Goal: Information Seeking & Learning: Check status

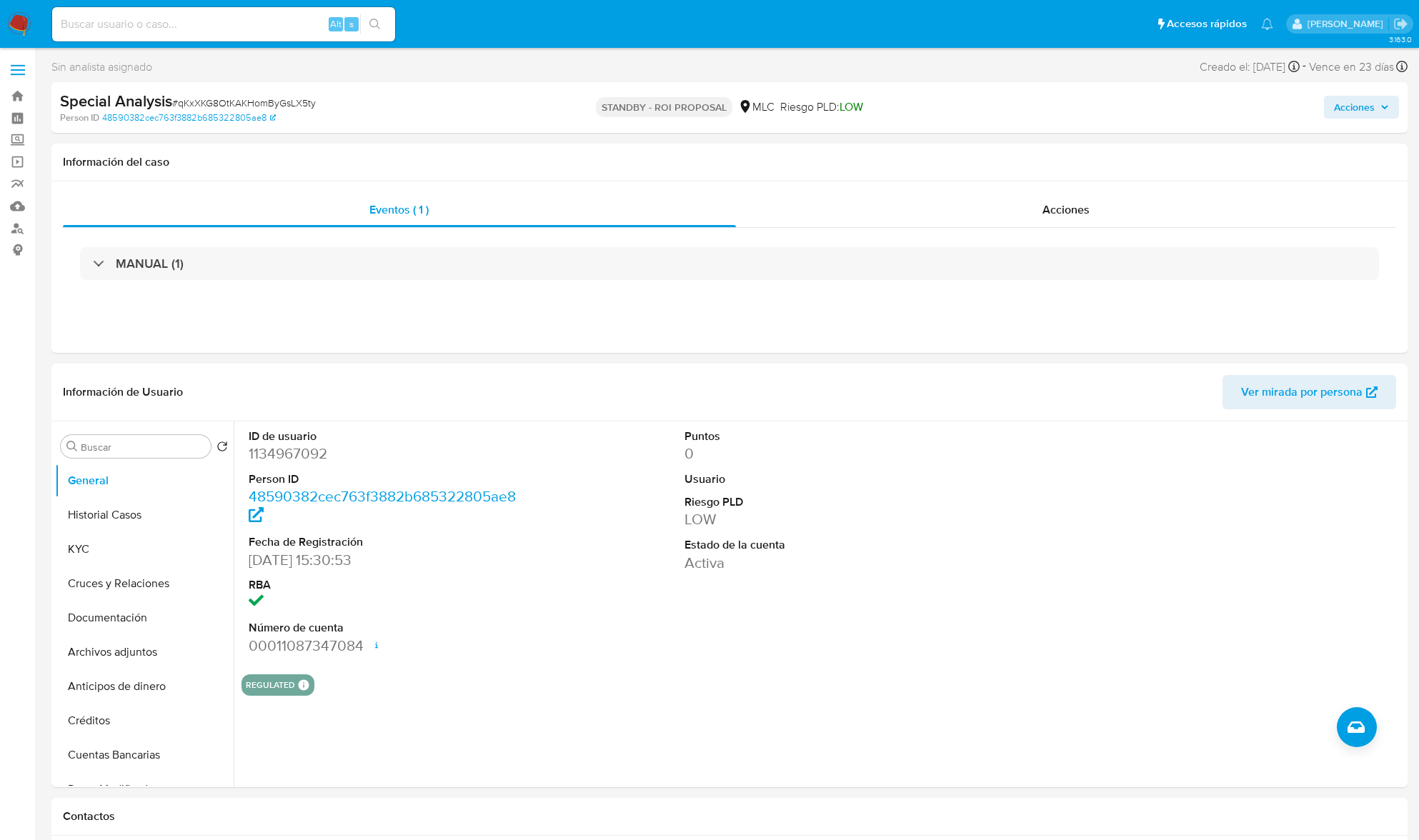
select select "10"
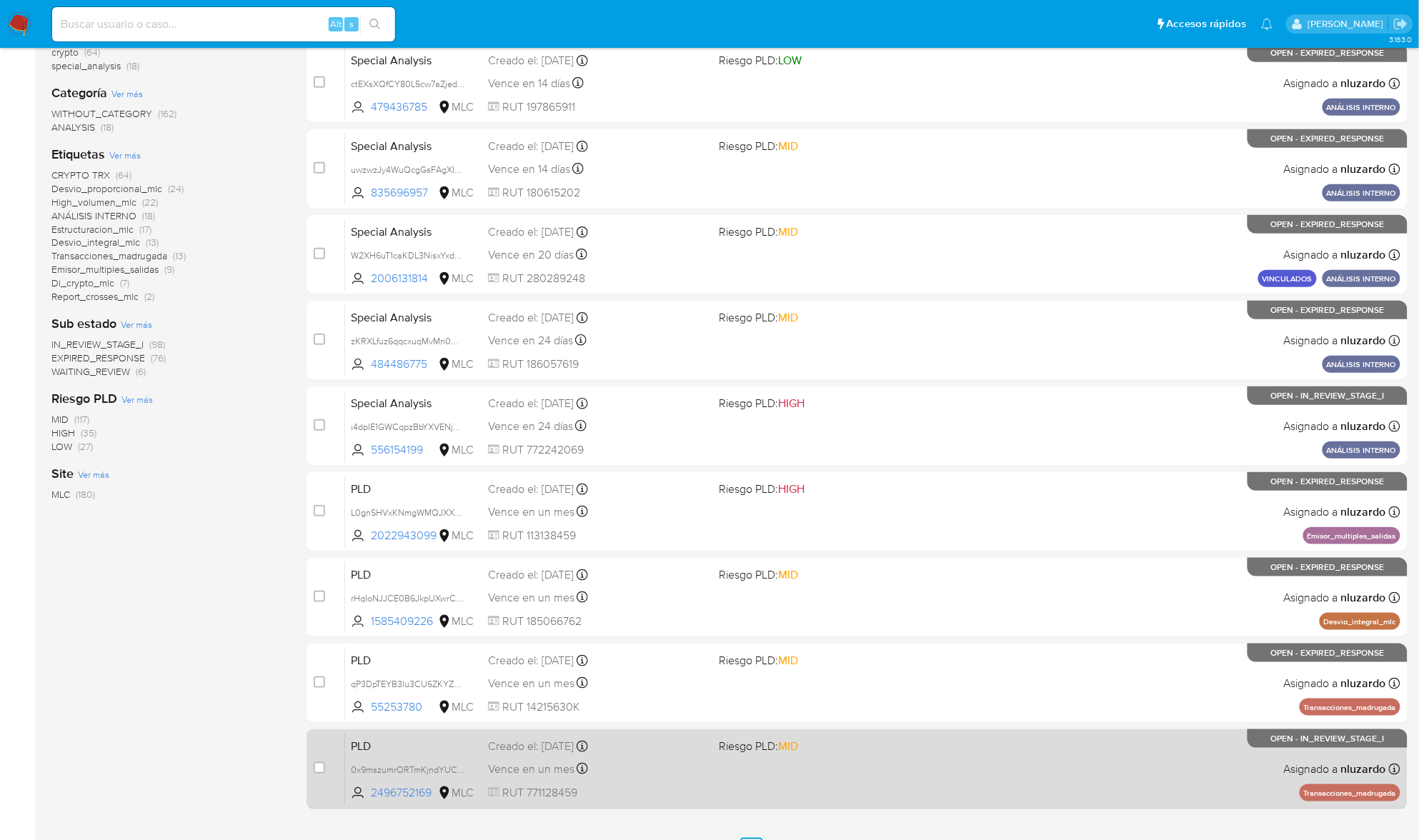
scroll to position [339, 0]
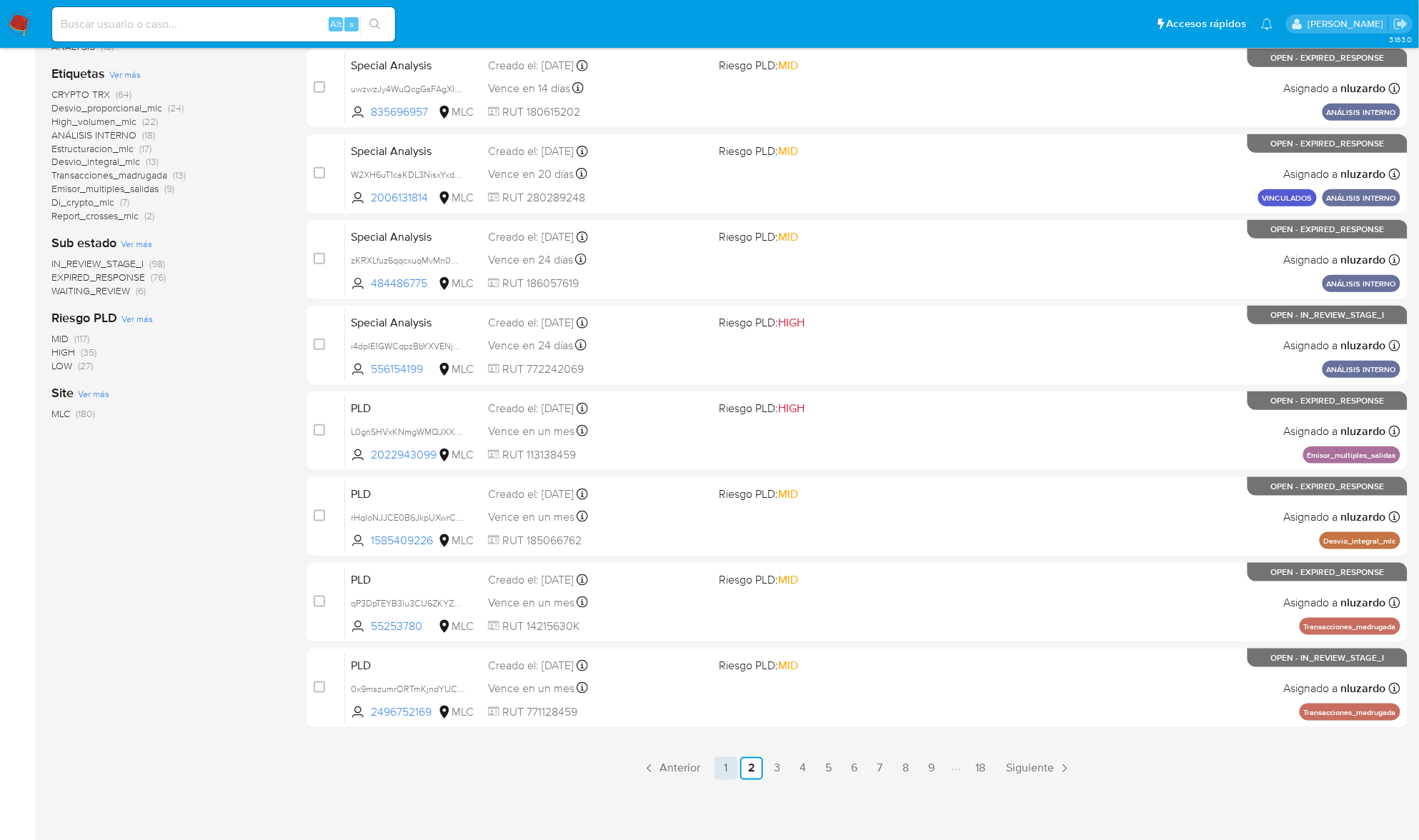
click at [730, 767] on link "1" at bounding box center [726, 767] width 23 height 23
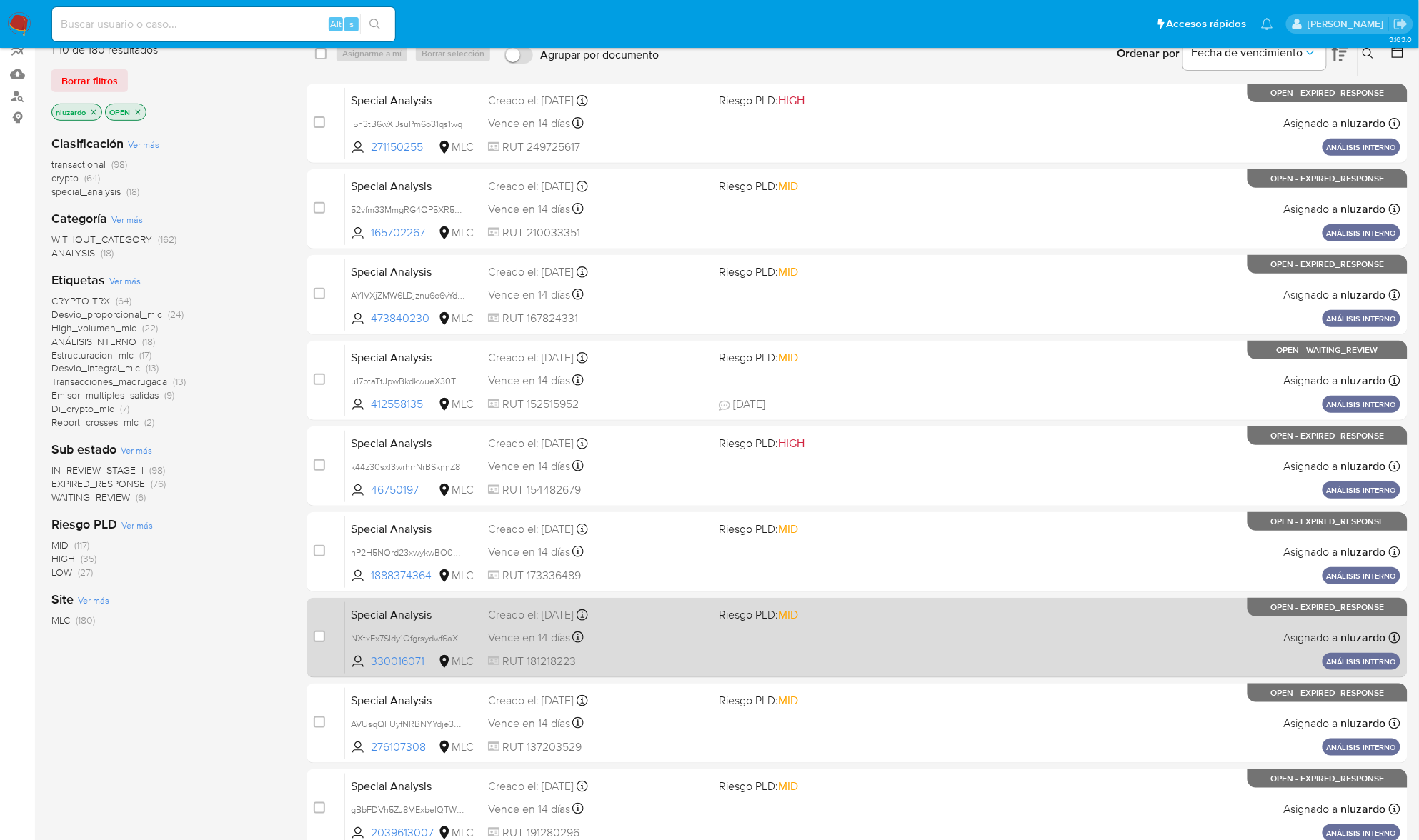
scroll to position [339, 0]
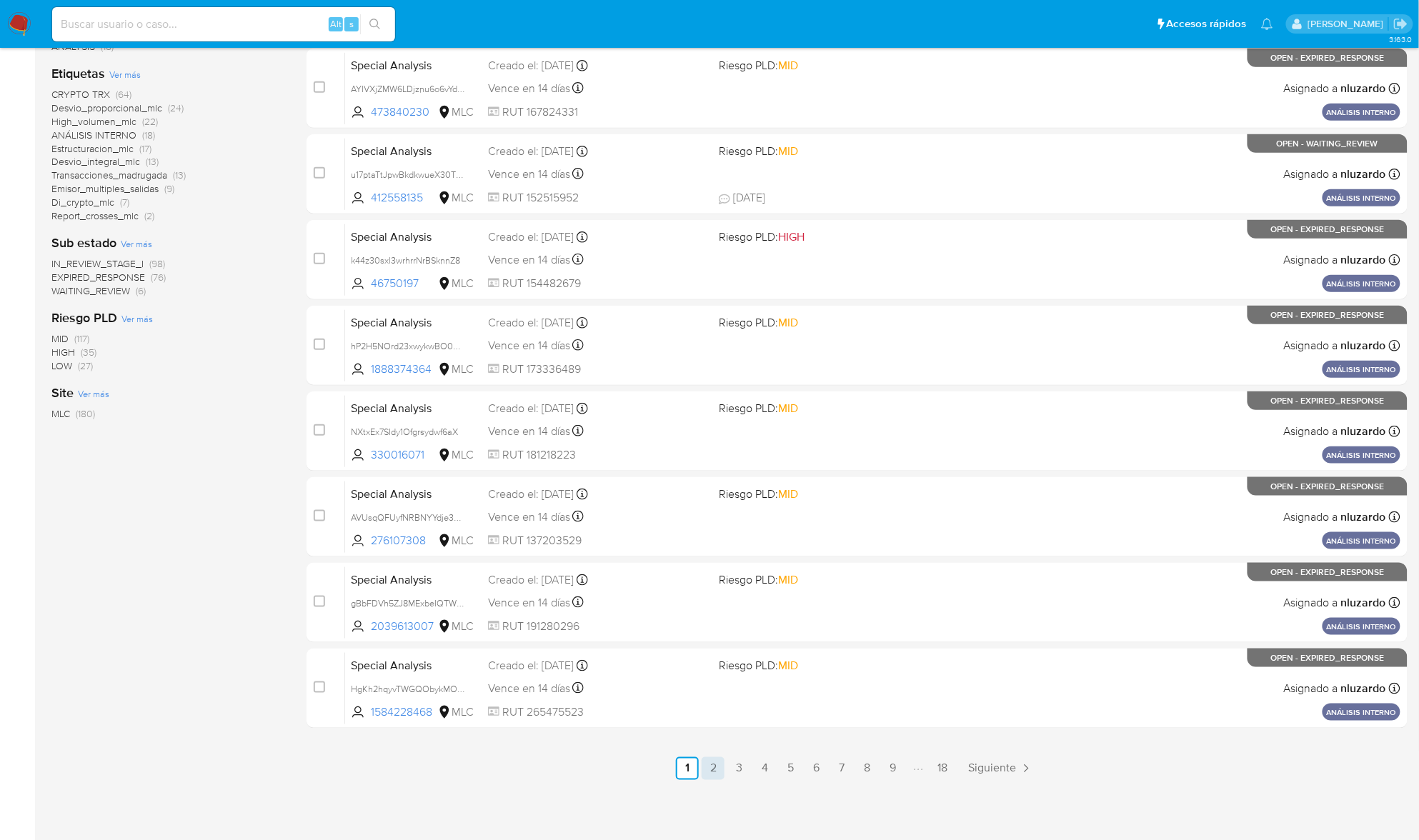
click at [718, 771] on link "2" at bounding box center [713, 767] width 23 height 23
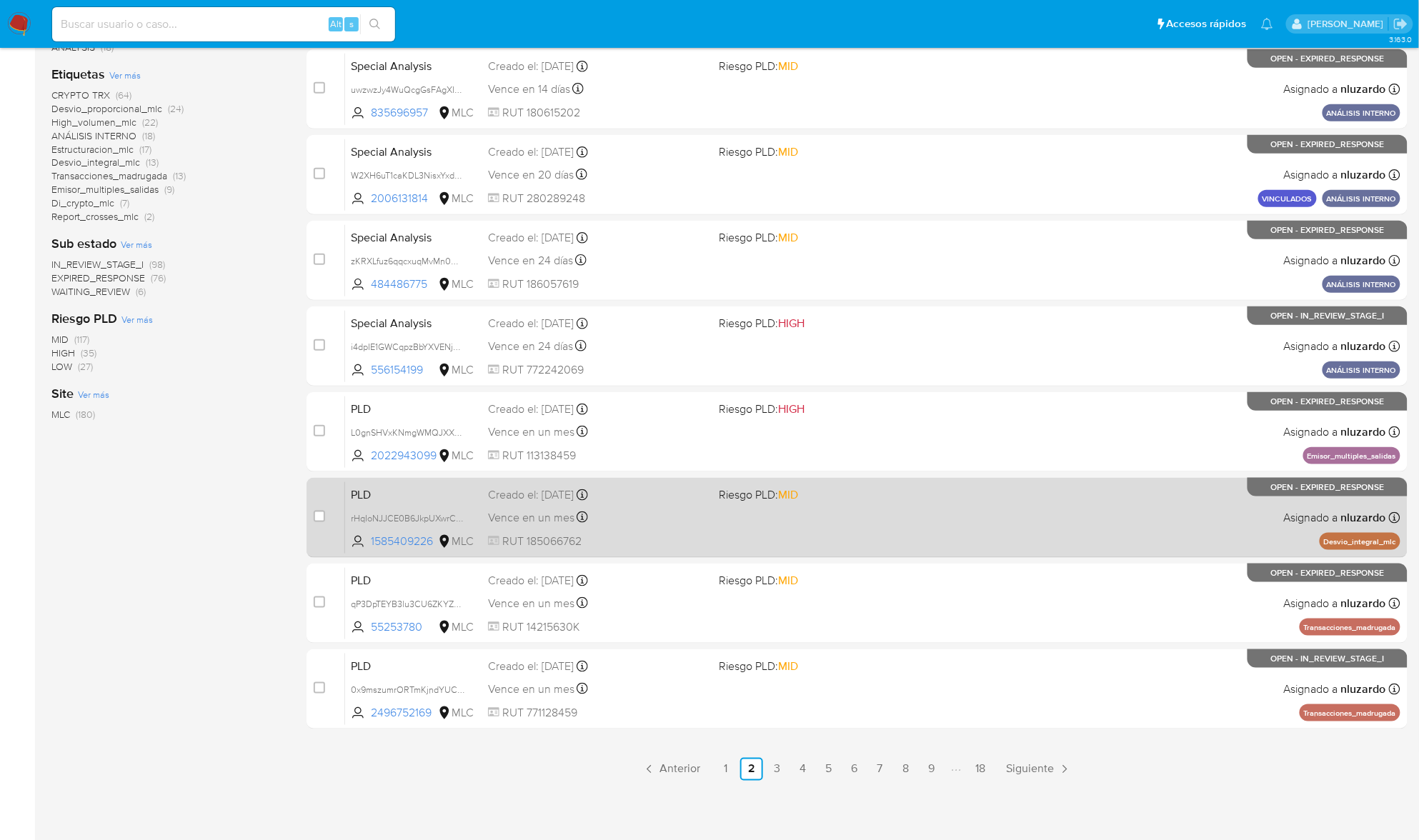
scroll to position [339, 0]
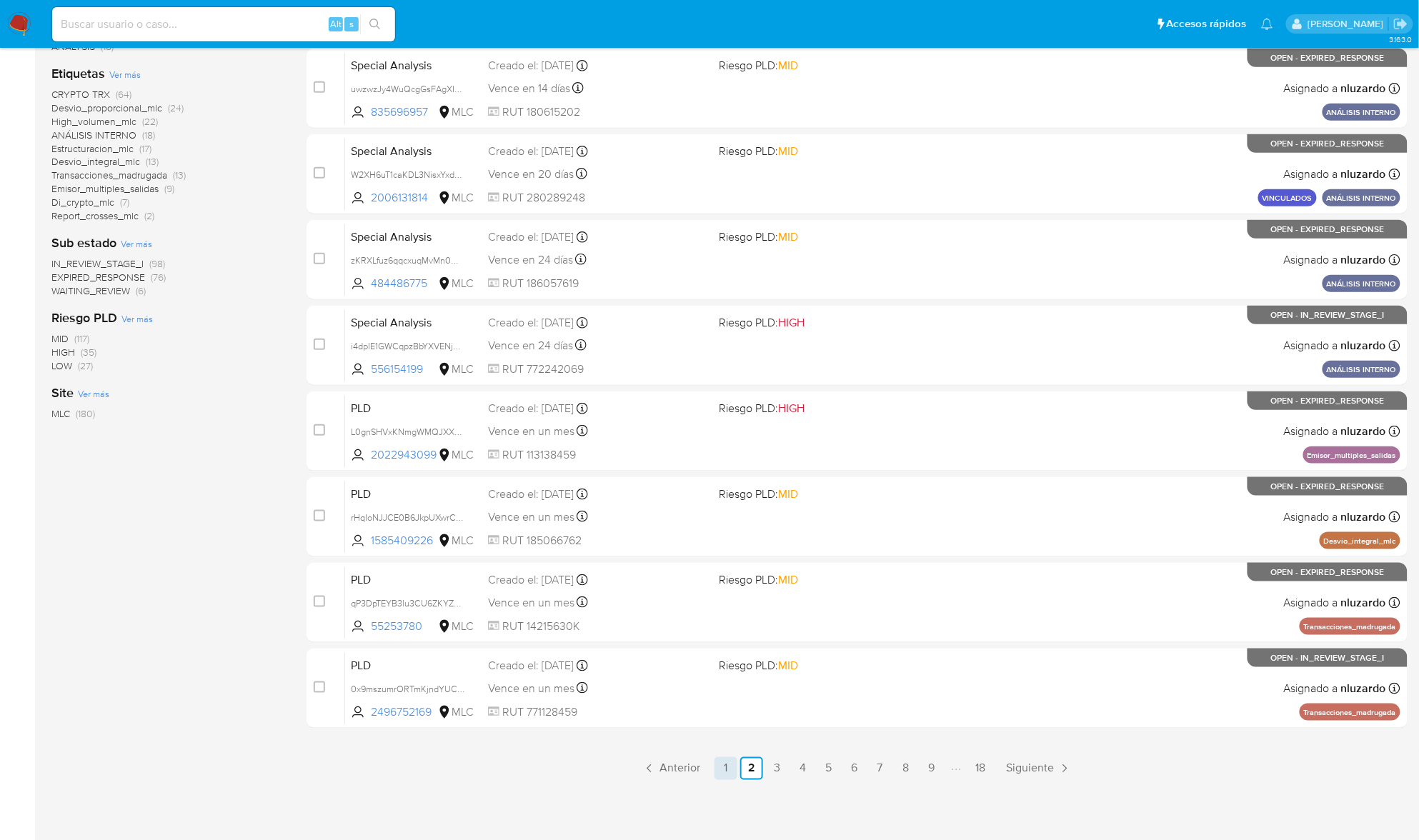
click at [736, 764] on link "1" at bounding box center [726, 767] width 23 height 23
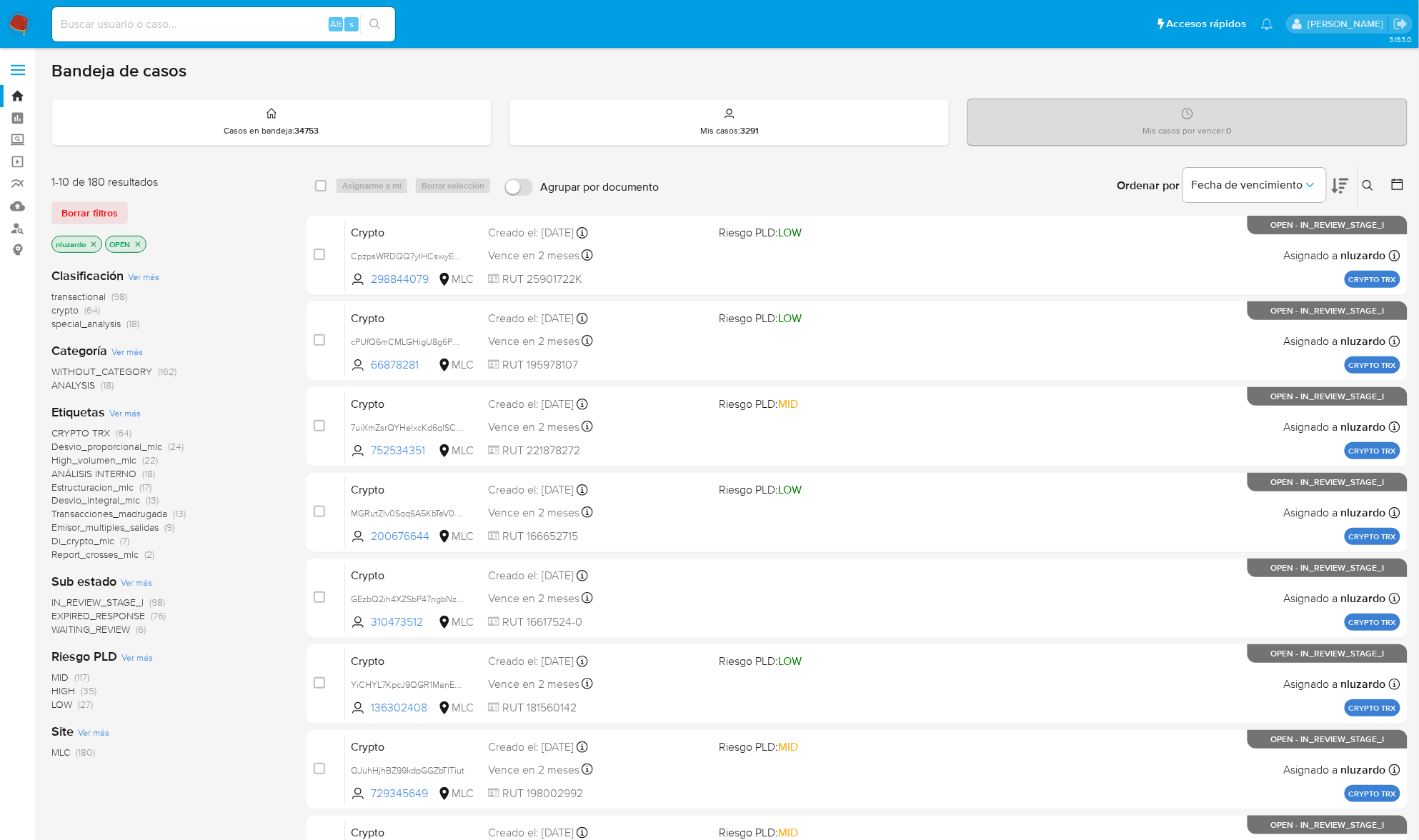
click at [183, 32] on input at bounding box center [223, 24] width 343 height 18
paste input "M76x76pHrbsTeVwj6WG7JNsH"
type input "M76x76pHrbsTeVwj6WG7JNsH"
click at [370, 28] on icon "search-icon" at bounding box center [375, 24] width 11 height 11
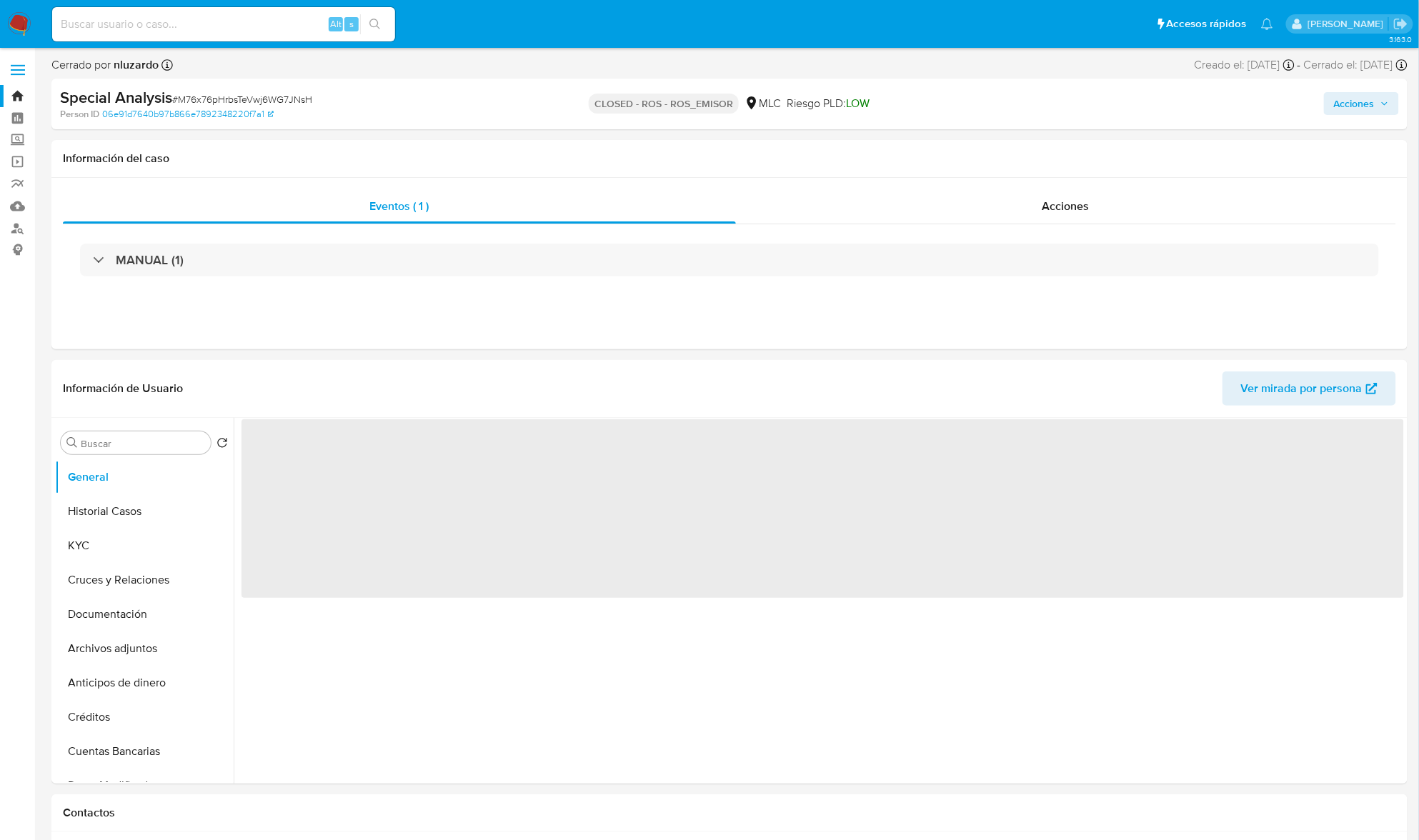
select select "10"
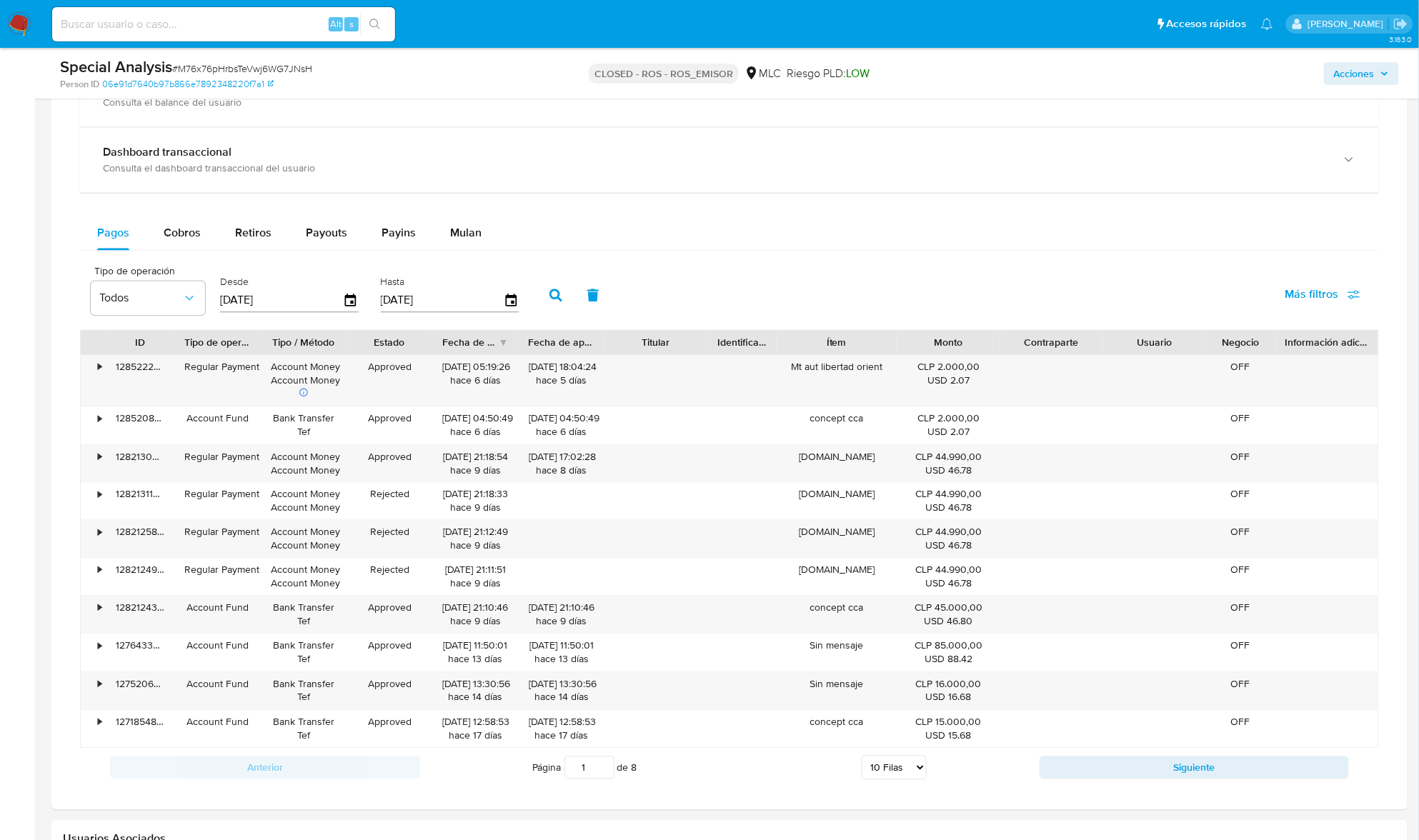
scroll to position [1340, 0]
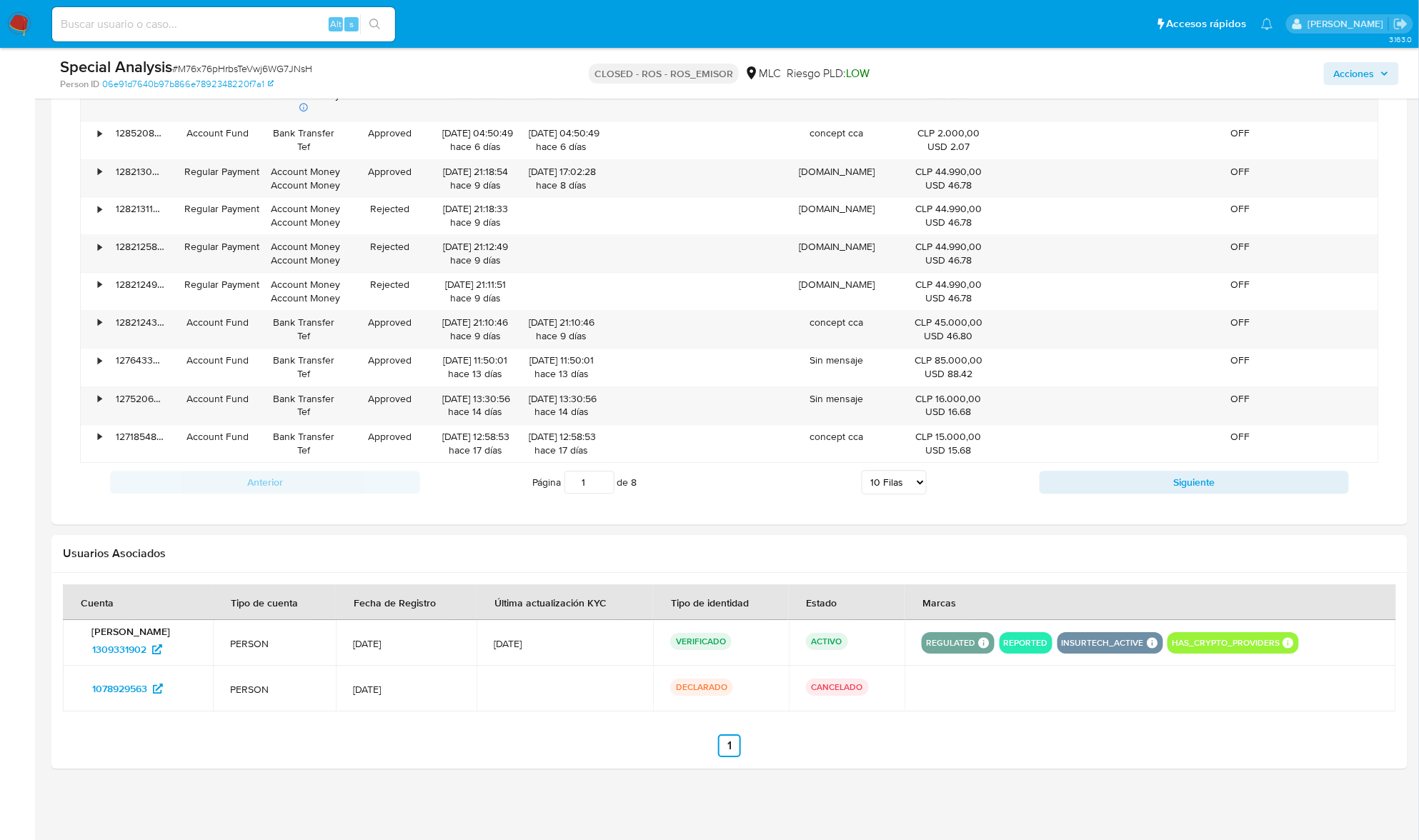
drag, startPoint x: 715, startPoint y: 728, endPoint x: 702, endPoint y: 735, distance: 14.8
click at [702, 735] on section at bounding box center [728, 670] width 1333 height 173
click at [702, 735] on ul "Anterior 1 Siguiente" at bounding box center [728, 745] width 1333 height 23
drag, startPoint x: 718, startPoint y: 741, endPoint x: 767, endPoint y: 746, distance: 49.3
click at [767, 746] on section at bounding box center [728, 670] width 1333 height 173
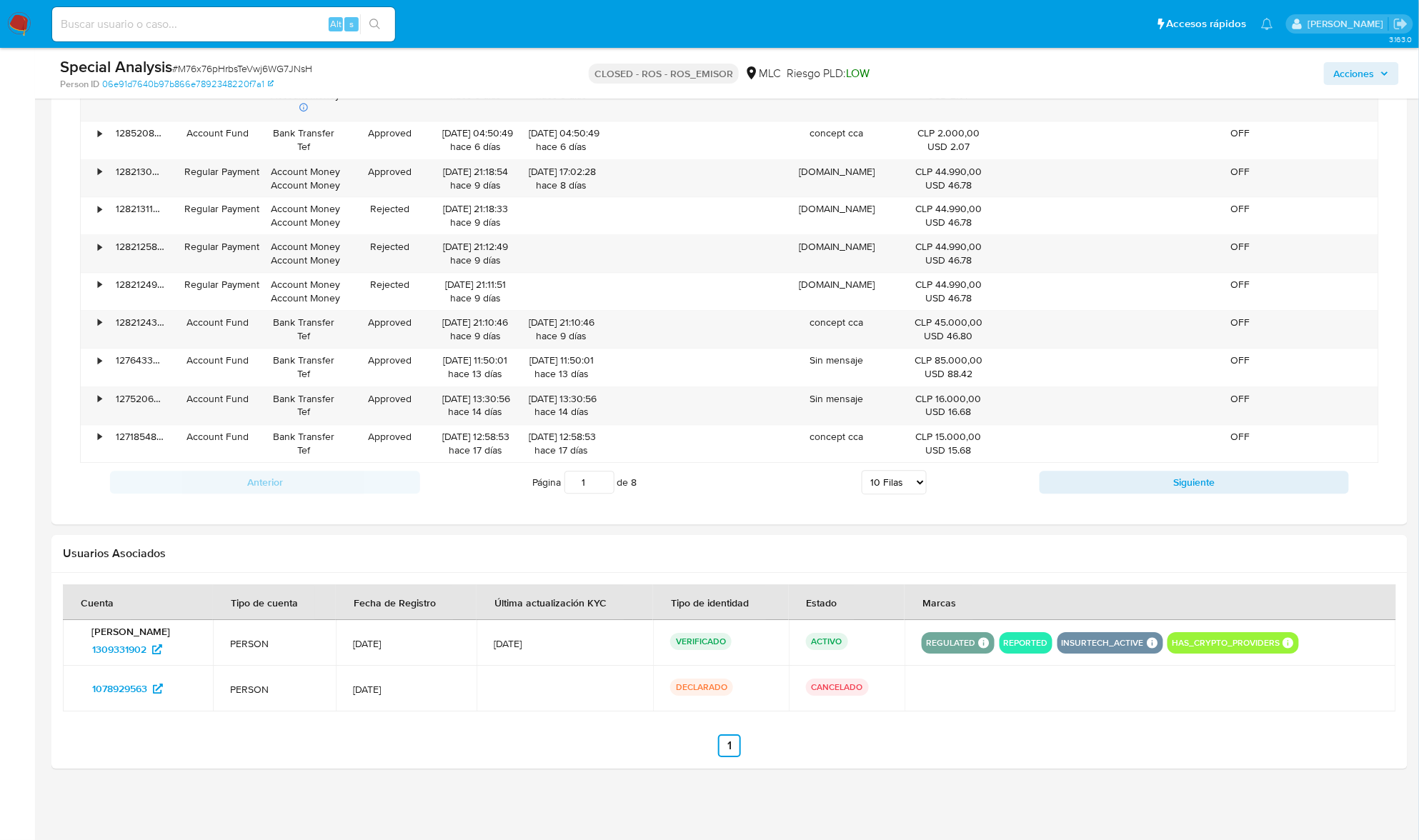
click at [713, 737] on ul "Anterior 1 Siguiente" at bounding box center [728, 745] width 1333 height 23
drag, startPoint x: 818, startPoint y: 778, endPoint x: 700, endPoint y: 781, distance: 118.0
click at [276, 641] on span "PERSON" at bounding box center [274, 644] width 88 height 13
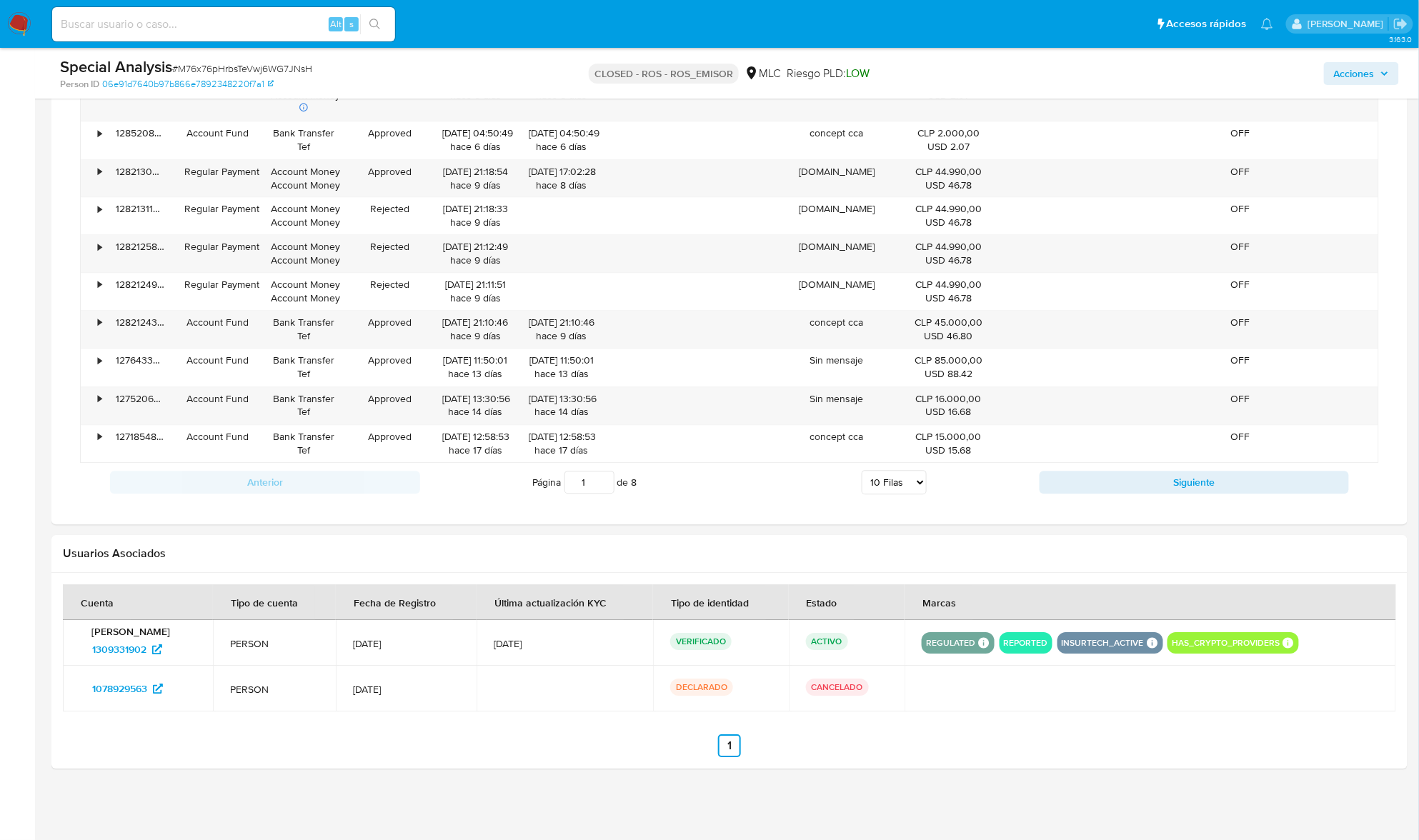
click at [276, 641] on span "PERSON" at bounding box center [274, 644] width 88 height 13
click at [389, 638] on span "13/Feb/2023" at bounding box center [406, 644] width 107 height 13
click at [477, 634] on td "13/Feb/2023" at bounding box center [406, 643] width 141 height 46
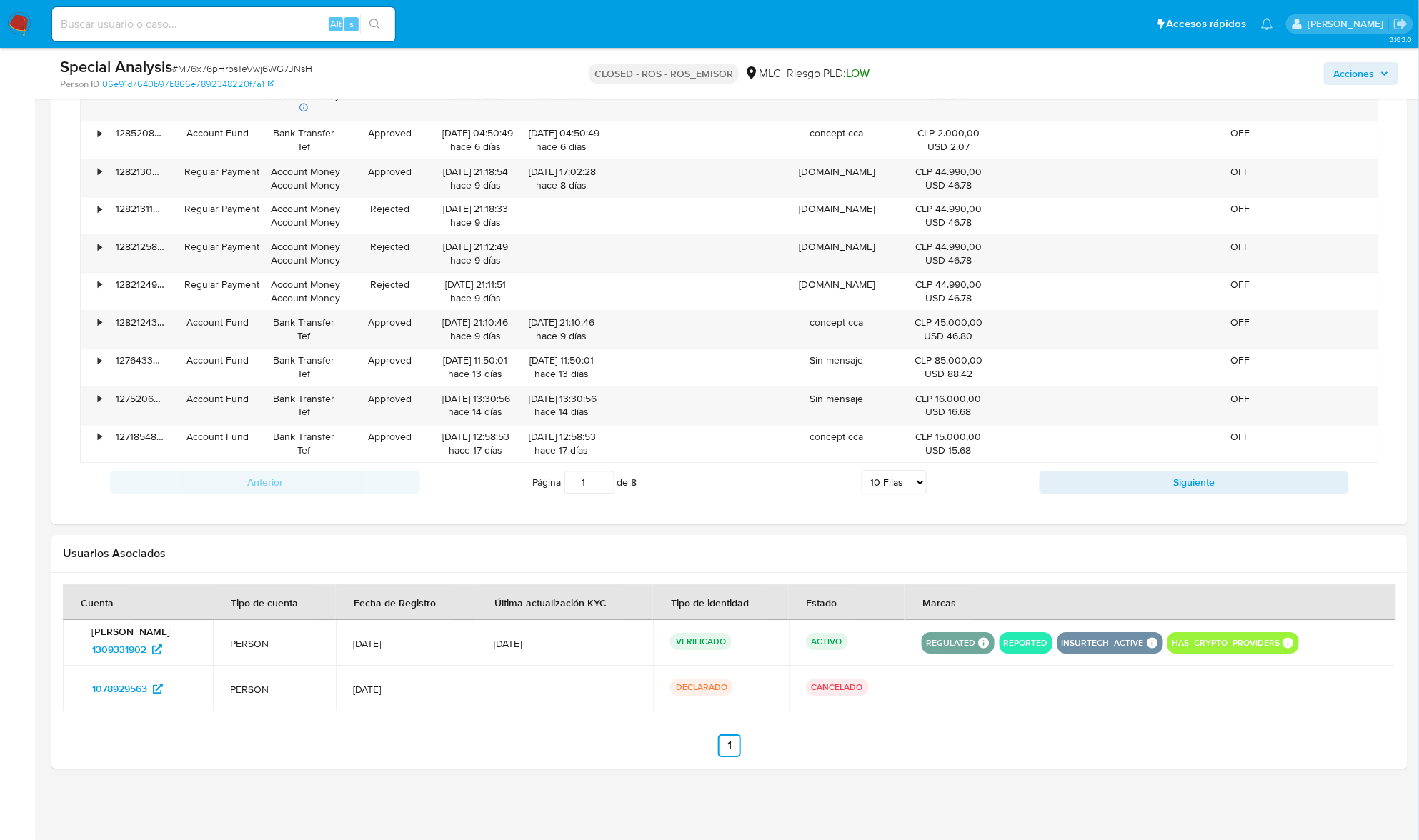
click at [477, 634] on td "13/Feb/2023" at bounding box center [406, 643] width 141 height 46
click at [483, 634] on td "8/Jun/2025" at bounding box center [565, 643] width 176 height 46
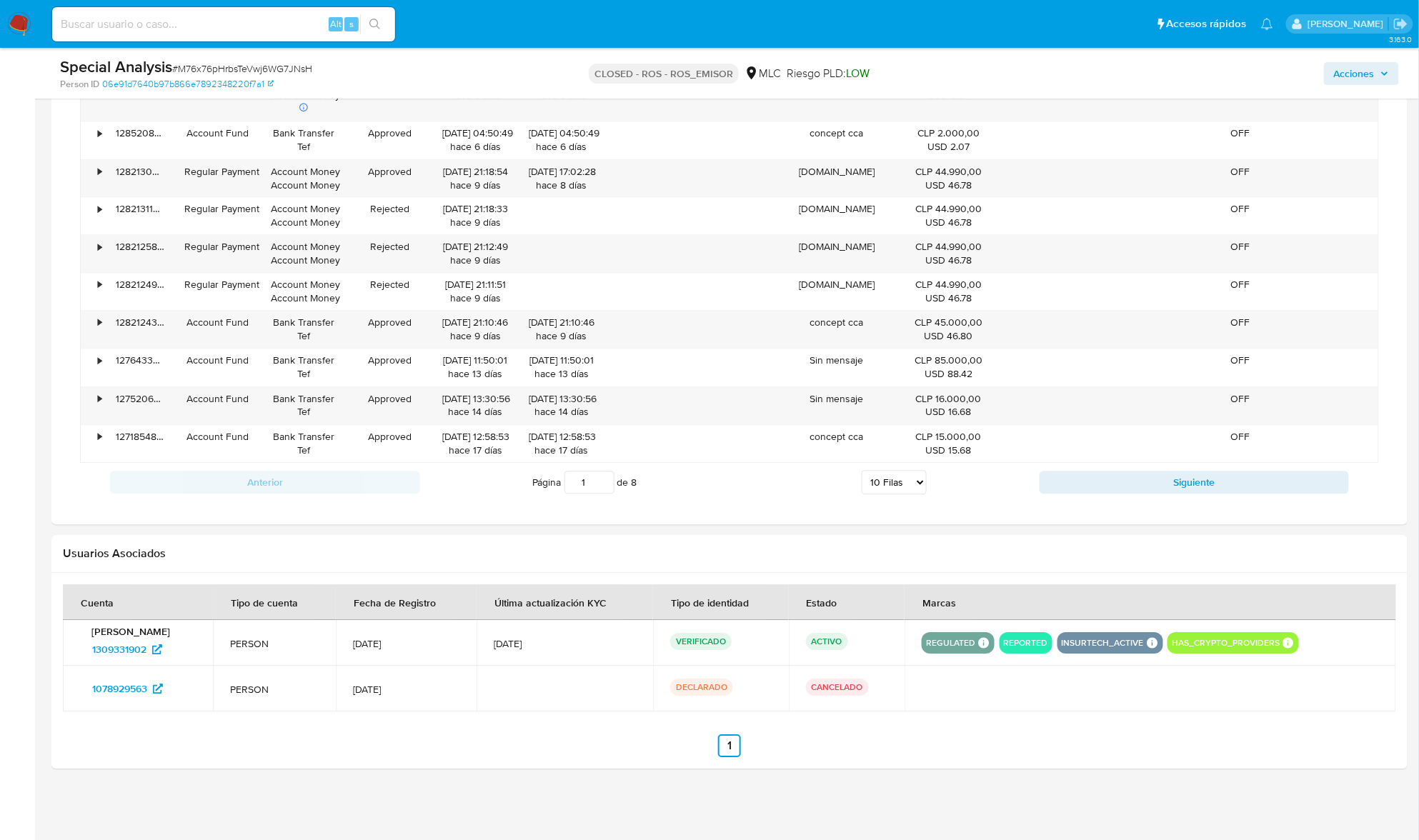
click at [805, 683] on td "CANCELADO" at bounding box center [847, 689] width 116 height 46
click at [701, 692] on p "DECLARADO" at bounding box center [702, 687] width 62 height 17
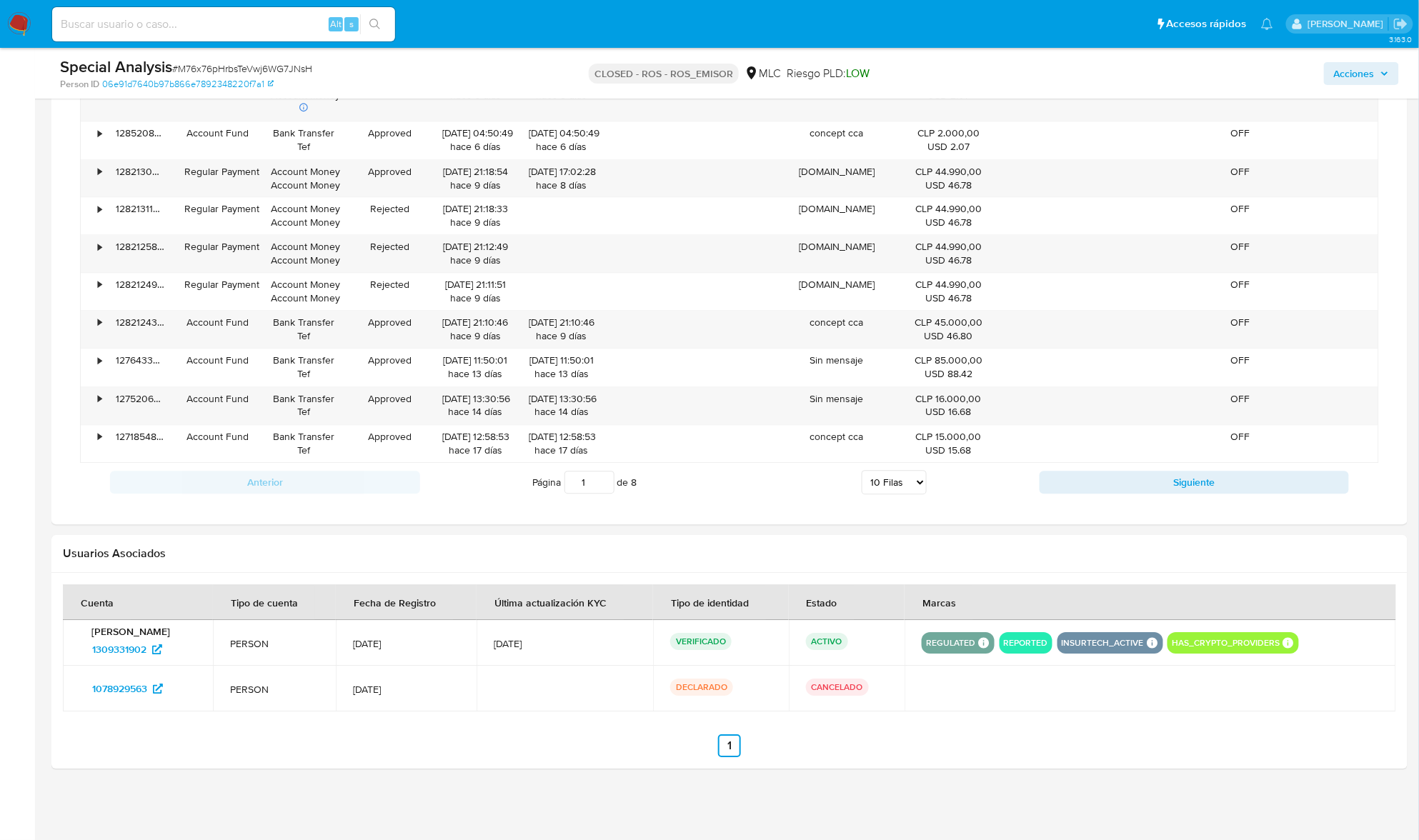
drag, startPoint x: 701, startPoint y: 692, endPoint x: 594, endPoint y: 722, distance: 111.1
click at [699, 694] on p "DECLARADO" at bounding box center [702, 687] width 62 height 17
click at [594, 722] on section at bounding box center [728, 670] width 1333 height 173
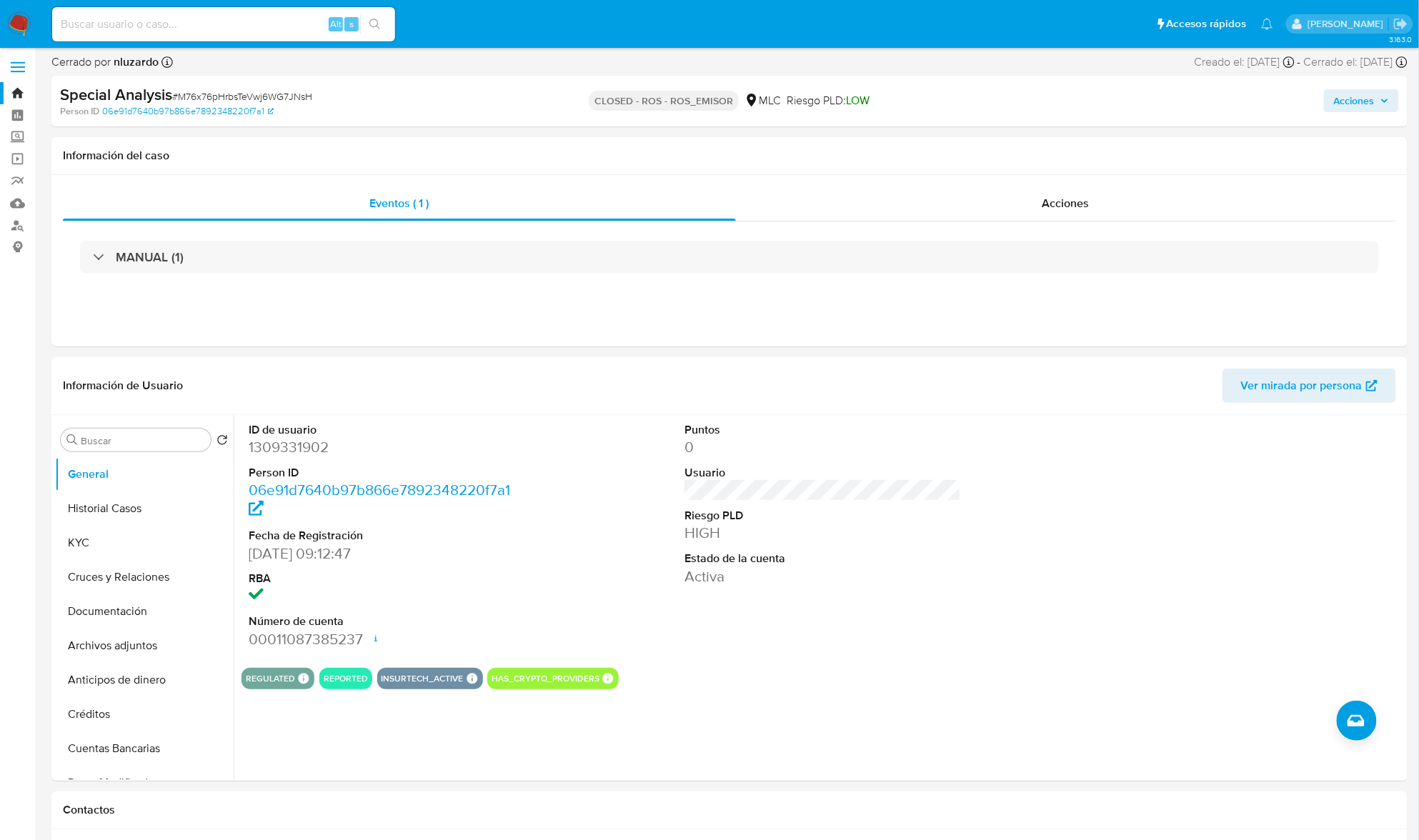
scroll to position [0, 0]
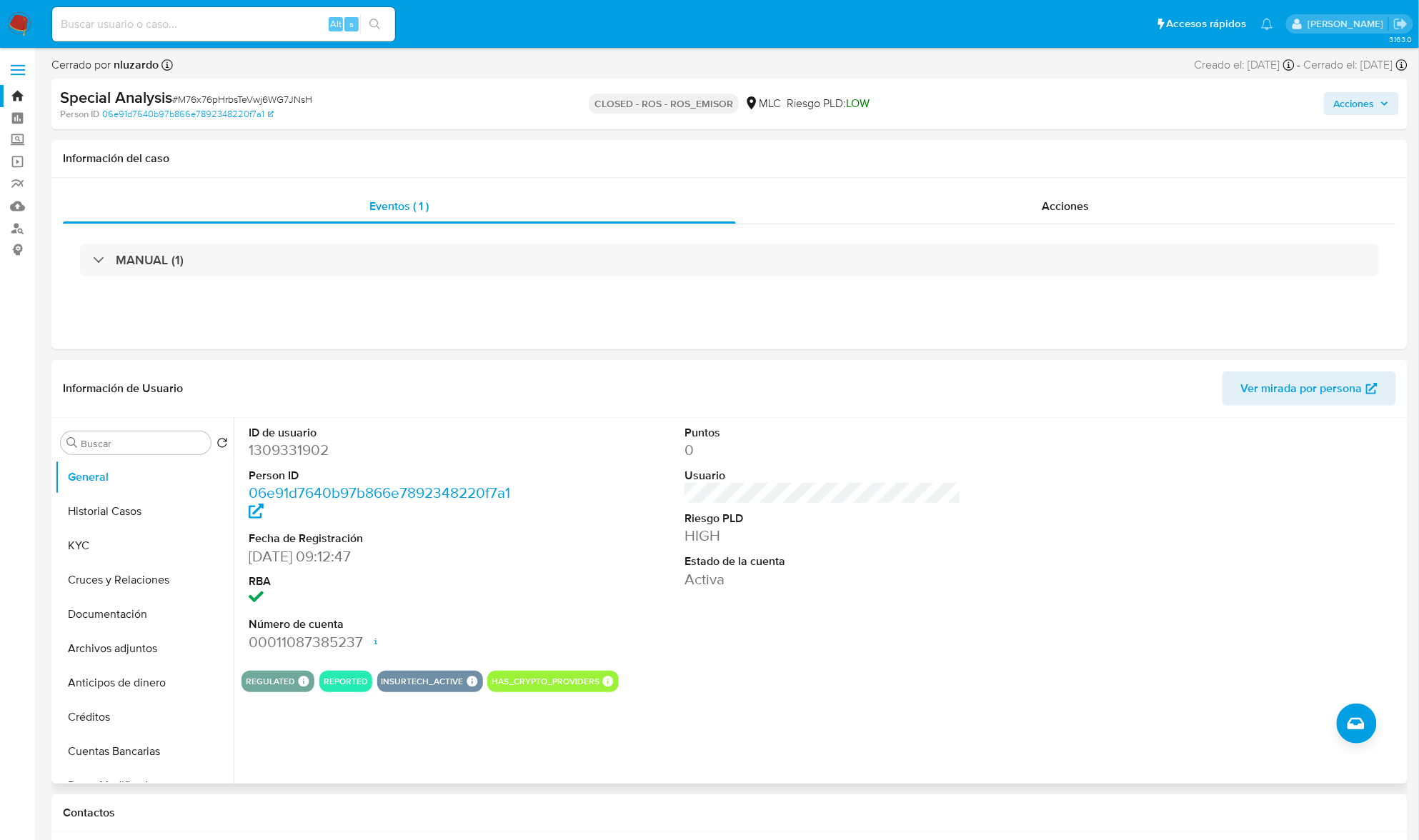
click at [298, 458] on dd "1309331902" at bounding box center [387, 450] width 276 height 20
copy dd "1309331902"
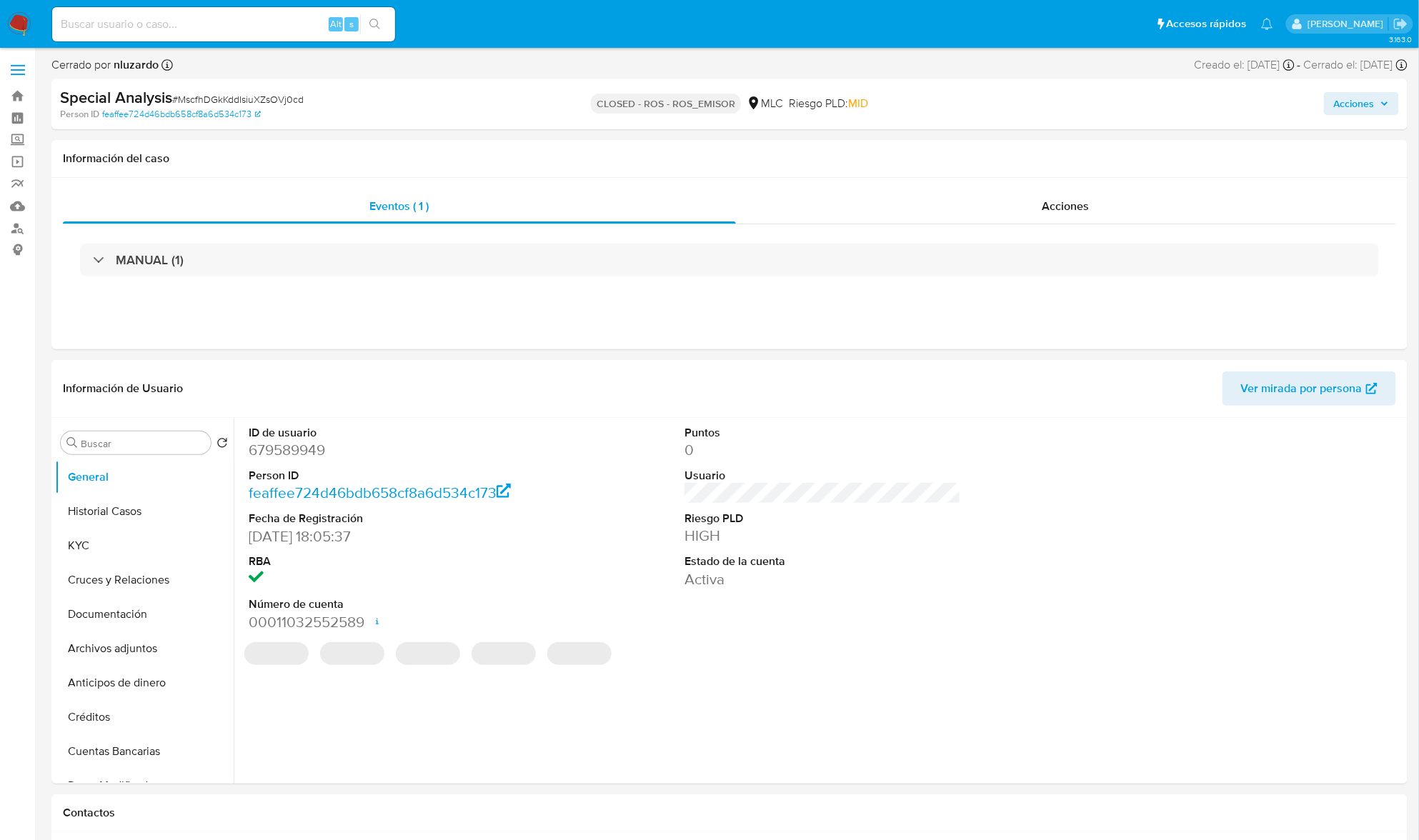
select select "10"
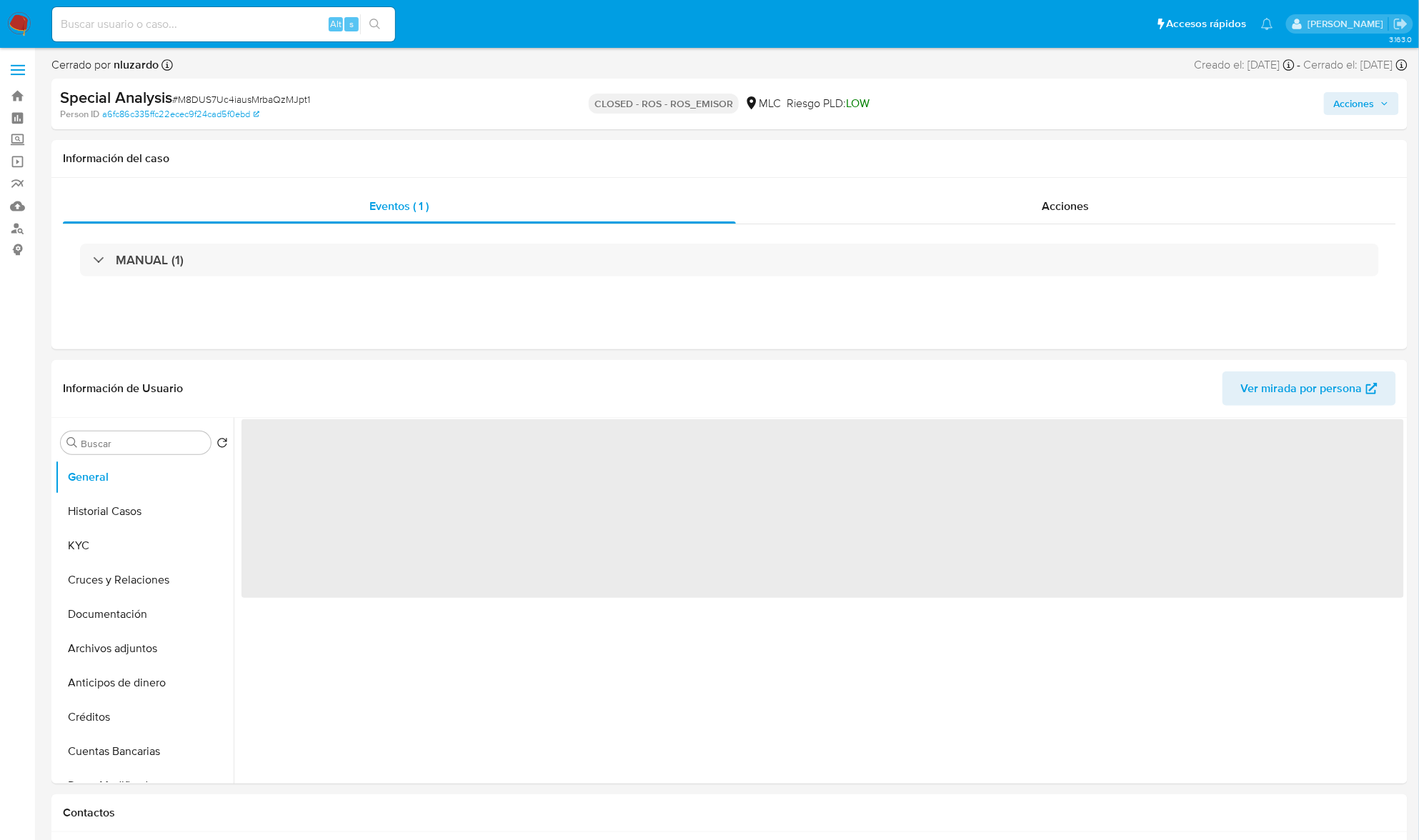
select select "10"
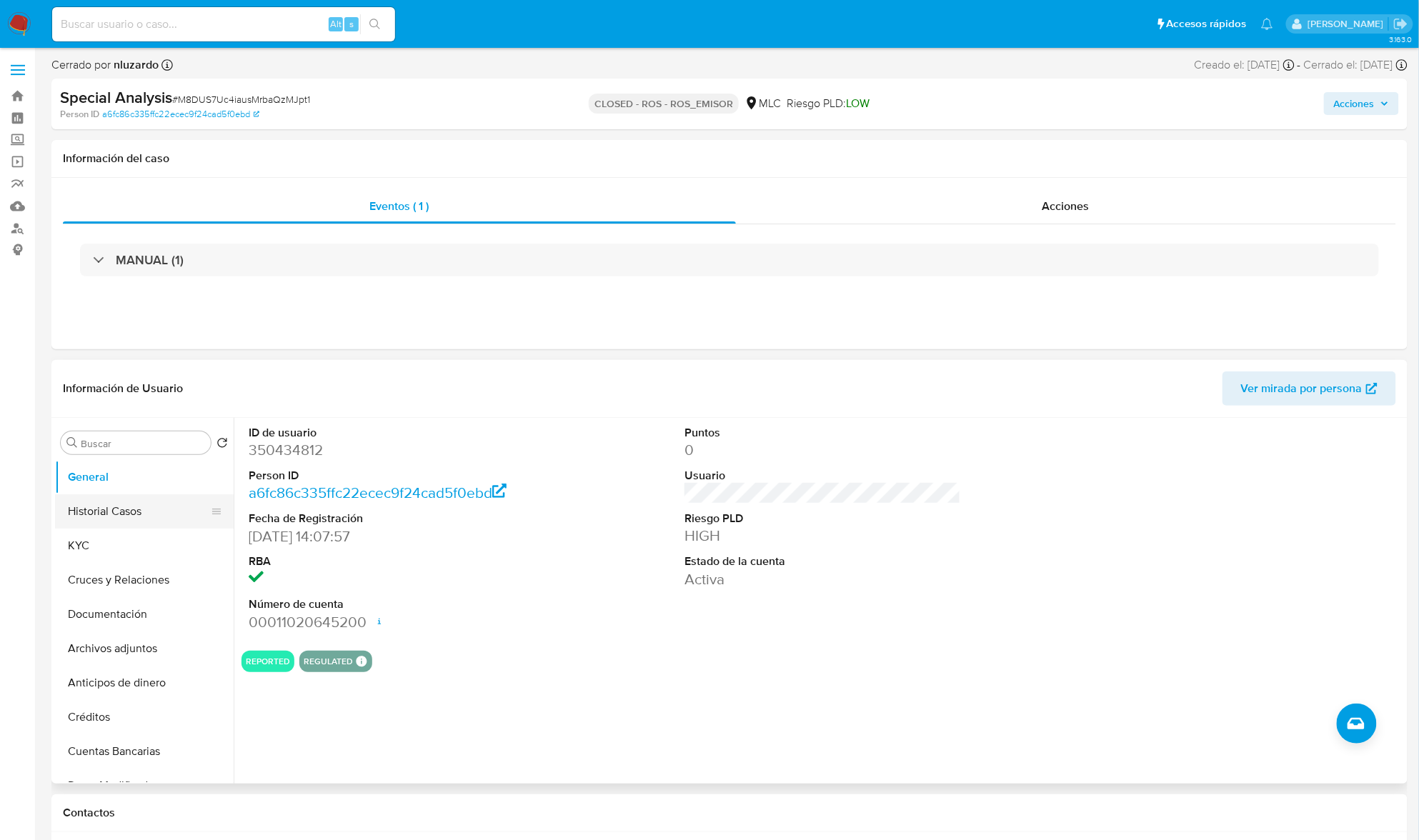
click at [87, 511] on button "Historial Casos" at bounding box center [139, 510] width 167 height 34
